Goal: Task Accomplishment & Management: Use online tool/utility

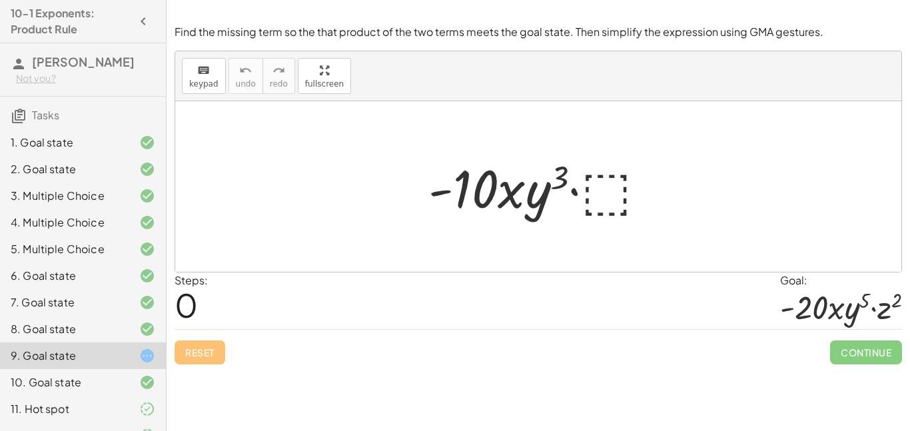
click at [613, 191] on div at bounding box center [543, 187] width 243 height 69
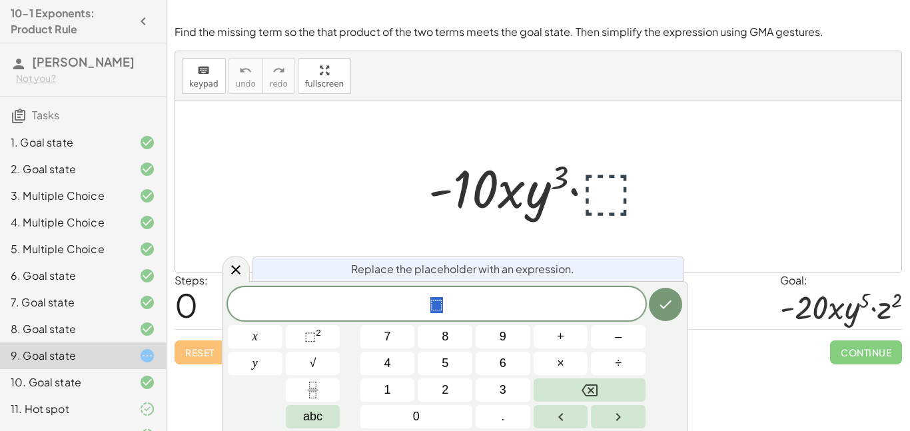
scroll to position [1, 0]
click at [409, 315] on div "​ ⬚" at bounding box center [437, 303] width 418 height 33
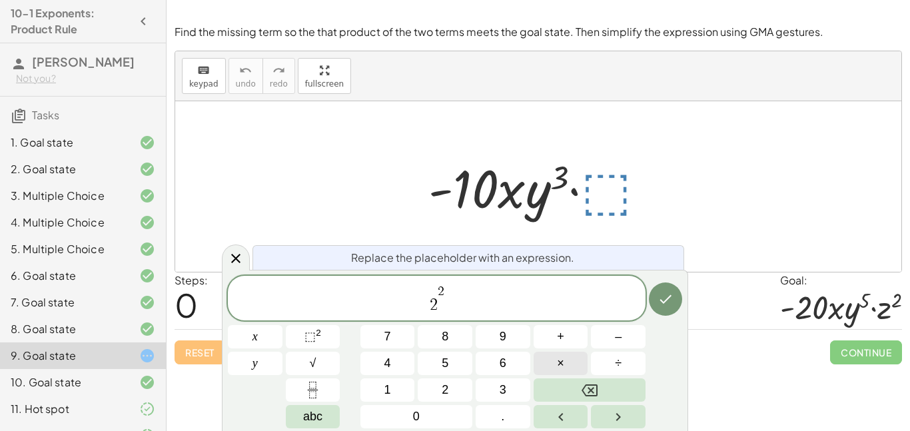
click at [561, 365] on span "×" at bounding box center [560, 364] width 7 height 18
click at [563, 359] on span "×" at bounding box center [560, 364] width 7 height 18
click at [665, 301] on icon "Done" at bounding box center [666, 299] width 16 height 16
click at [658, 293] on icon "Done" at bounding box center [666, 299] width 16 height 16
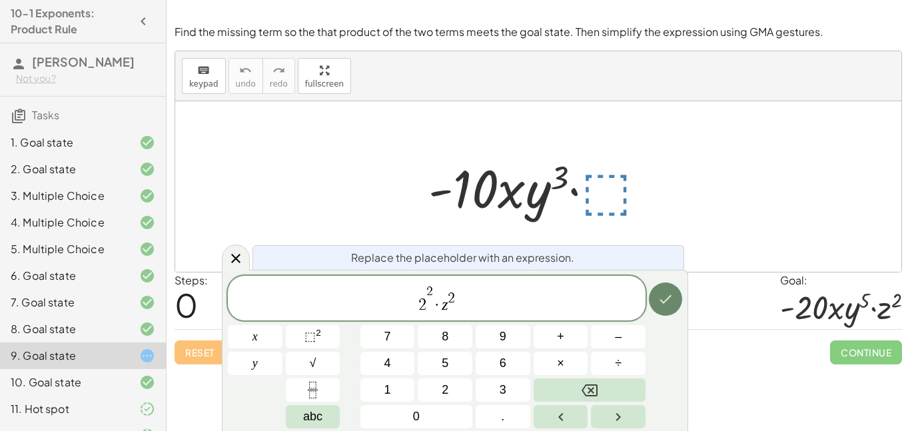
click at [665, 301] on icon "Done" at bounding box center [667, 299] width 12 height 9
click at [457, 299] on span "2 2 · z 2 ​" at bounding box center [437, 299] width 418 height 31
click at [431, 298] on span "2" at bounding box center [430, 291] width 7 height 13
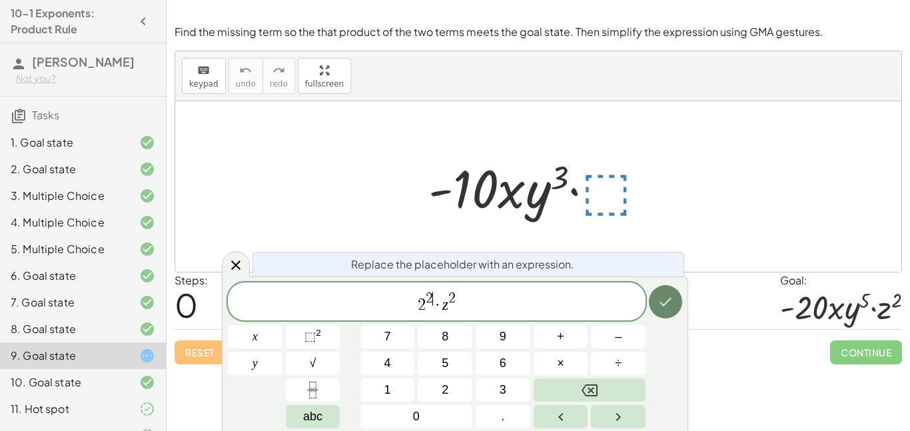
click at [660, 311] on button "Done" at bounding box center [665, 301] width 33 height 33
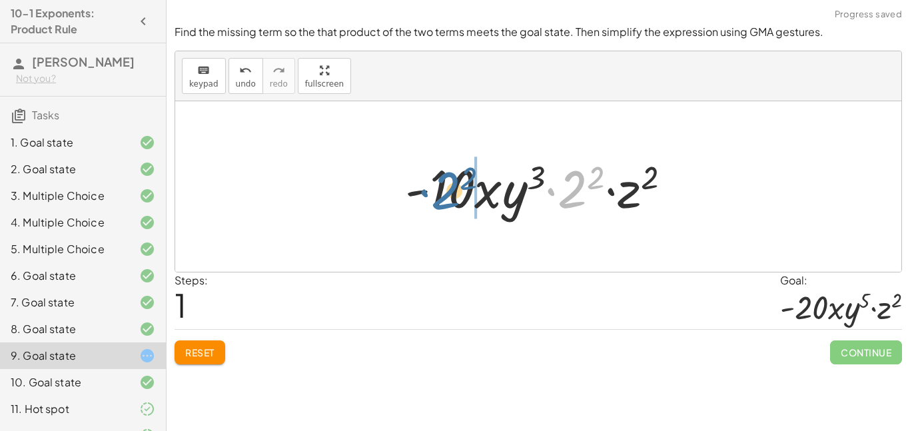
drag, startPoint x: 573, startPoint y: 195, endPoint x: 443, endPoint y: 196, distance: 130.0
click at [443, 196] on div at bounding box center [544, 187] width 290 height 69
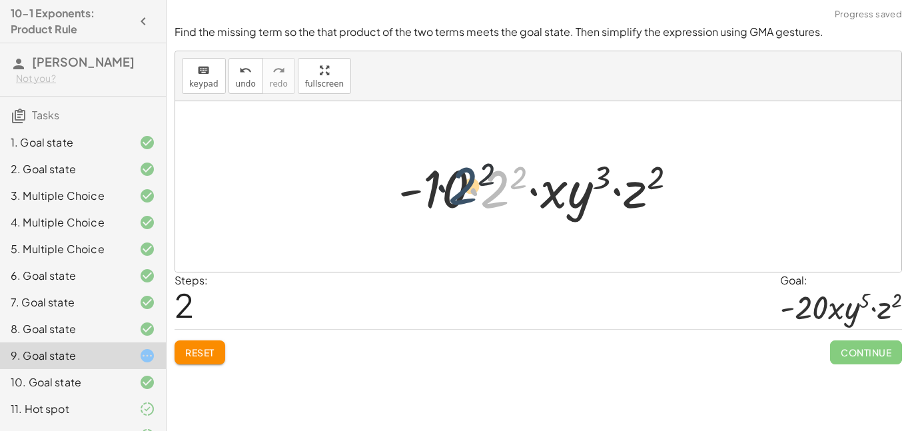
drag, startPoint x: 497, startPoint y: 189, endPoint x: 484, endPoint y: 189, distance: 13.3
click at [484, 189] on div at bounding box center [543, 187] width 303 height 69
click at [242, 75] on icon "undo" at bounding box center [245, 71] width 13 height 16
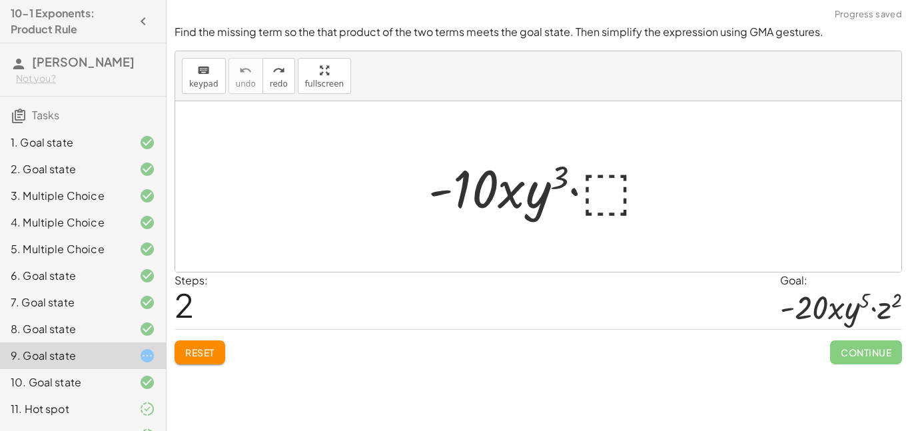
click at [0, 0] on div "Find the missing term so the that product of the two terms meets the goal state…" at bounding box center [0, 0] width 0 height 0
click at [202, 352] on span "Reset" at bounding box center [199, 353] width 29 height 12
click at [616, 195] on div at bounding box center [543, 187] width 243 height 69
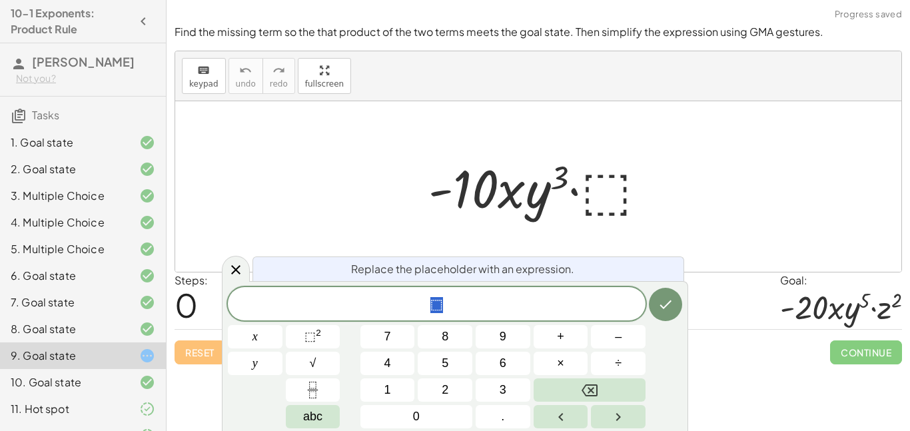
scroll to position [2, 0]
click at [437, 385] on button "2" at bounding box center [445, 390] width 55 height 23
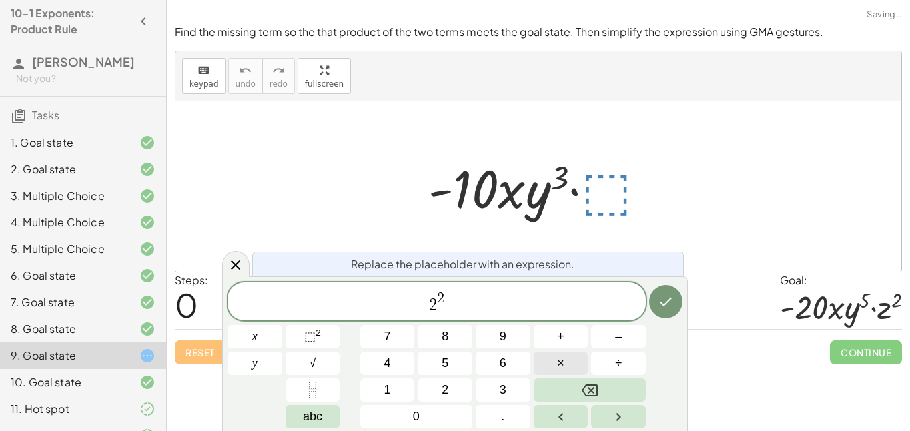
click at [557, 361] on span "×" at bounding box center [560, 364] width 7 height 18
click at [669, 299] on icon "Done" at bounding box center [666, 302] width 16 height 16
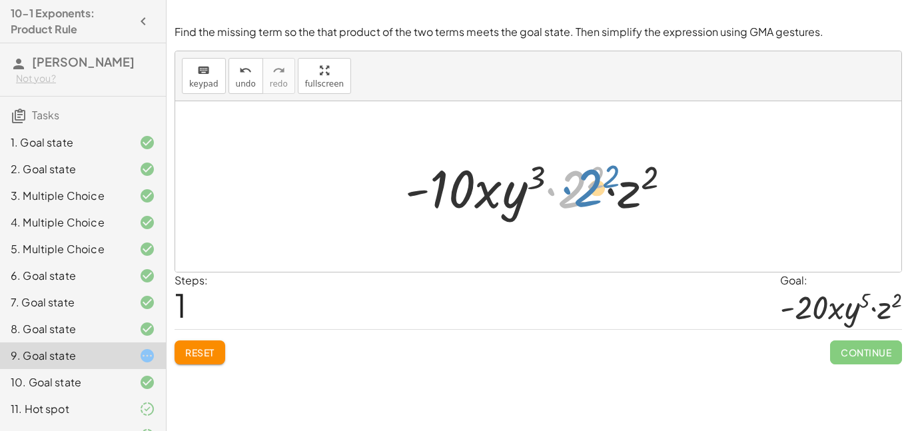
drag, startPoint x: 575, startPoint y: 191, endPoint x: 591, endPoint y: 190, distance: 15.4
click at [591, 190] on div at bounding box center [544, 187] width 290 height 69
drag, startPoint x: 566, startPoint y: 193, endPoint x: 438, endPoint y: 195, distance: 128.0
click at [438, 195] on div at bounding box center [544, 187] width 290 height 69
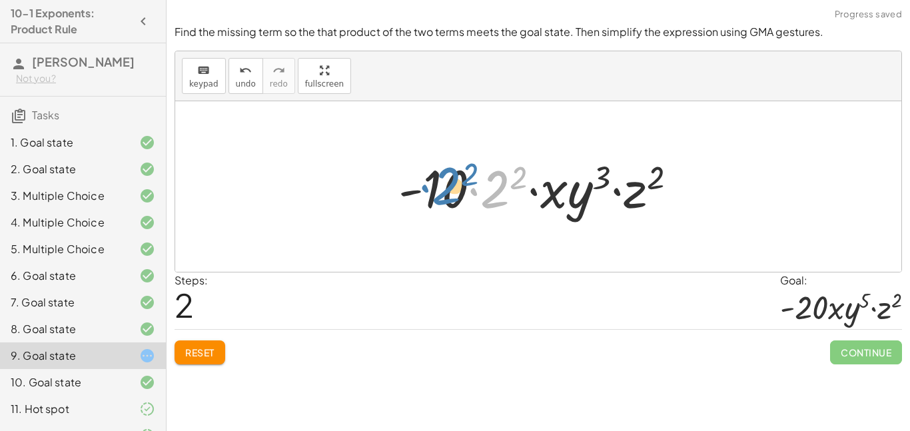
drag, startPoint x: 499, startPoint y: 189, endPoint x: 449, endPoint y: 186, distance: 49.4
click at [449, 186] on div at bounding box center [543, 187] width 303 height 69
drag, startPoint x: 501, startPoint y: 186, endPoint x: 433, endPoint y: 181, distance: 68.2
click at [433, 181] on div at bounding box center [543, 187] width 303 height 69
click at [207, 355] on span "Reset" at bounding box center [199, 353] width 29 height 12
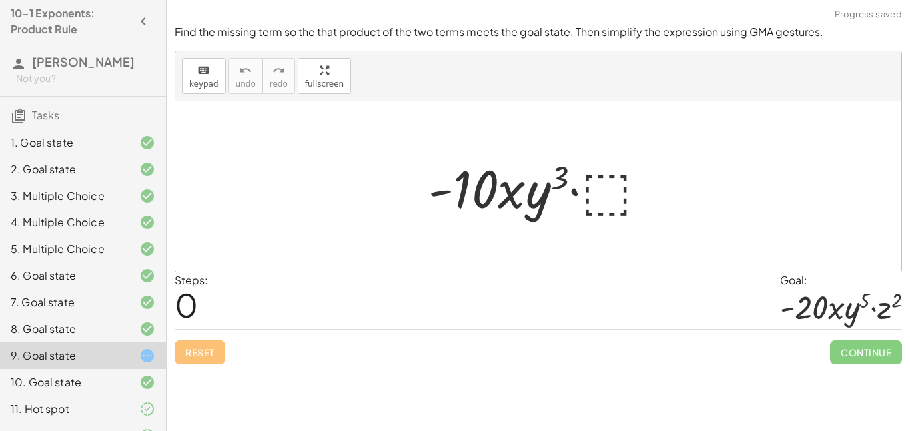
click at [610, 199] on div at bounding box center [543, 187] width 243 height 69
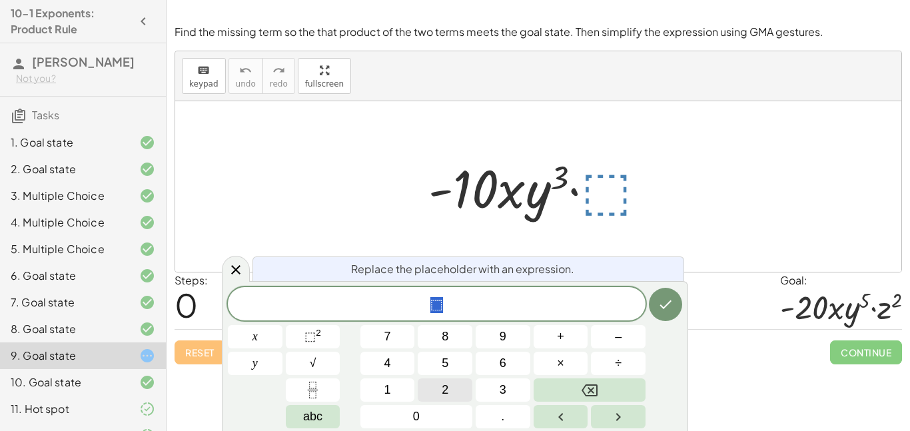
click at [445, 395] on span "2" at bounding box center [445, 390] width 7 height 18
click at [555, 361] on button "×" at bounding box center [561, 363] width 55 height 23
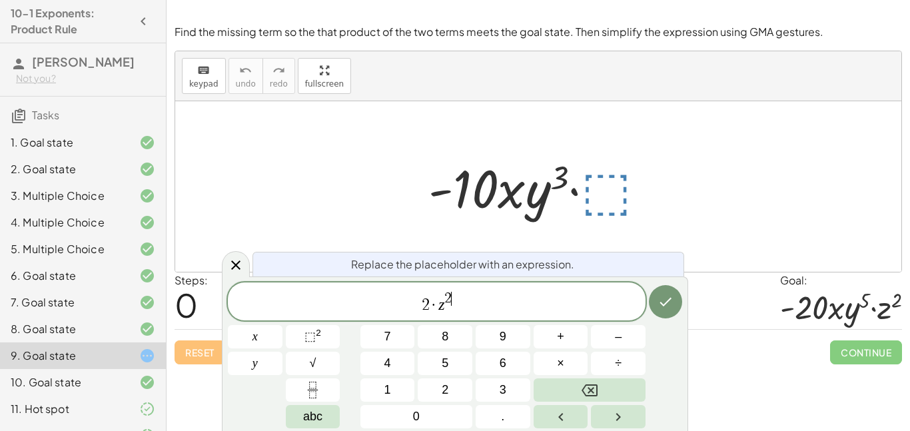
click at [429, 309] on span "2 · z 2 ​" at bounding box center [437, 303] width 418 height 24
click at [680, 309] on button "Done" at bounding box center [665, 301] width 33 height 33
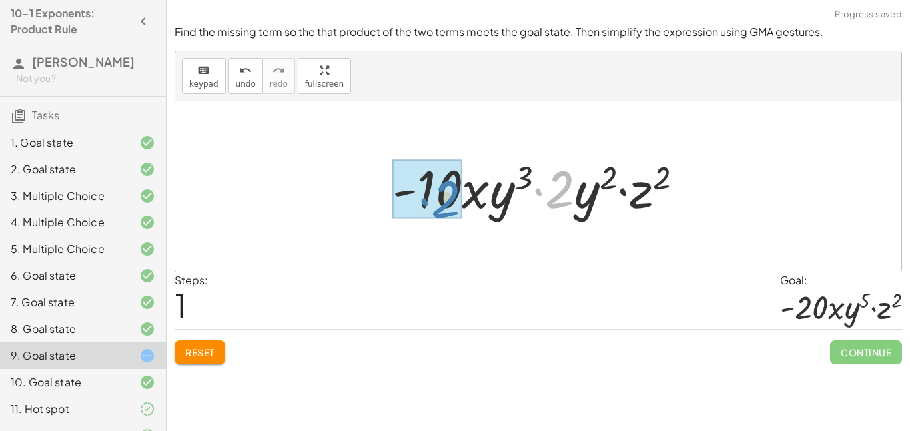
drag, startPoint x: 570, startPoint y: 191, endPoint x: 455, endPoint y: 201, distance: 115.7
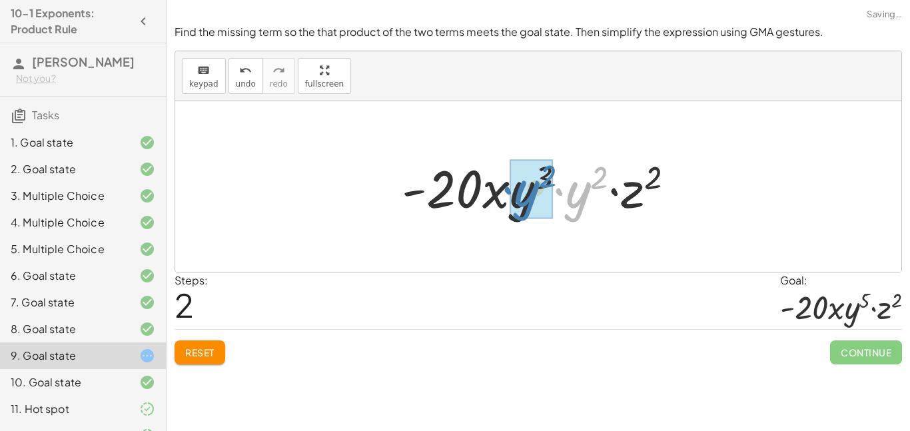
drag, startPoint x: 573, startPoint y: 203, endPoint x: 522, endPoint y: 201, distance: 51.3
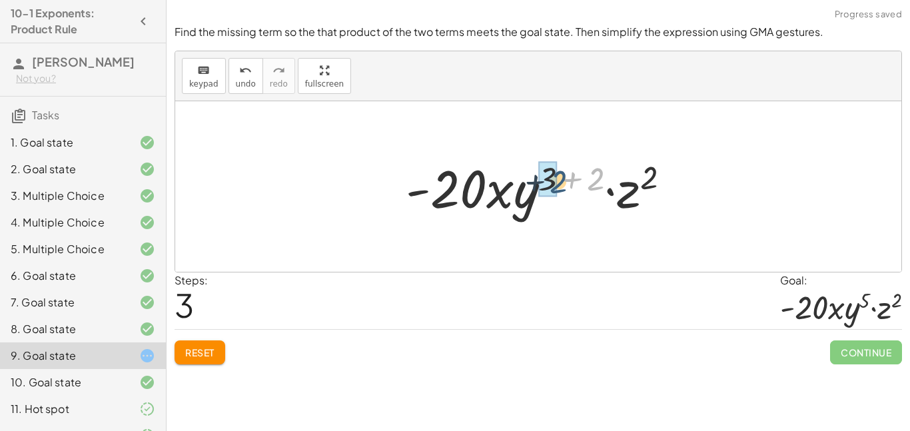
drag, startPoint x: 596, startPoint y: 183, endPoint x: 556, endPoint y: 185, distance: 40.1
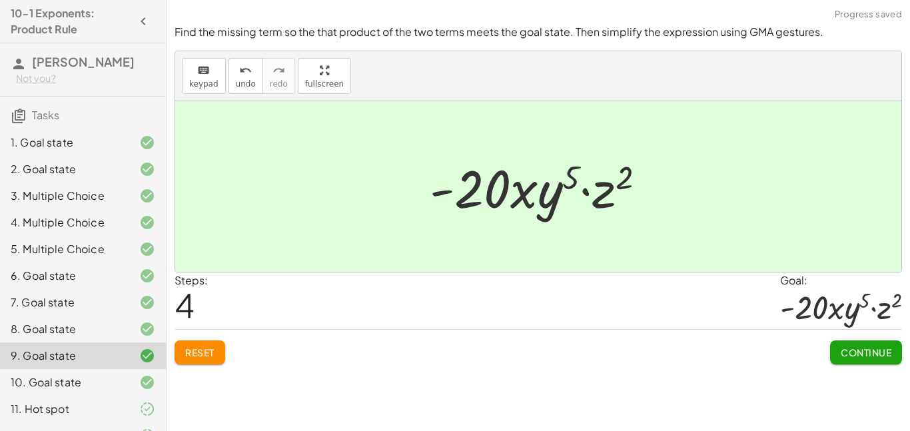
click at [837, 352] on button "Continue" at bounding box center [866, 353] width 72 height 24
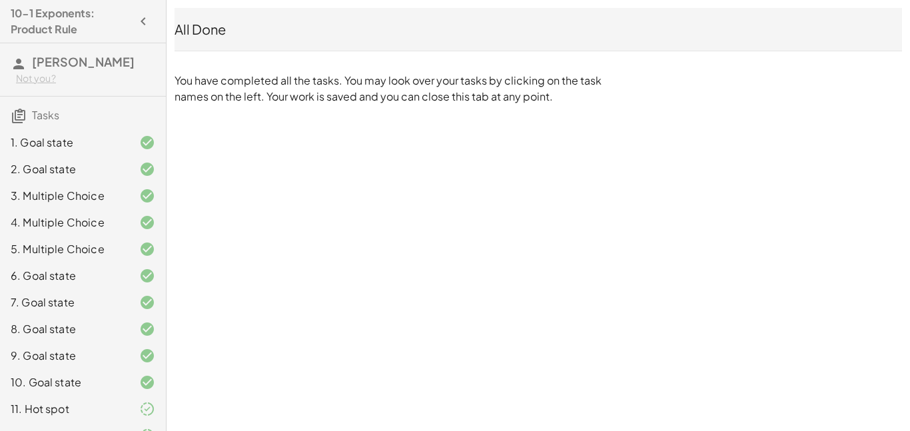
scroll to position [40, 0]
